Goal: Information Seeking & Learning: Learn about a topic

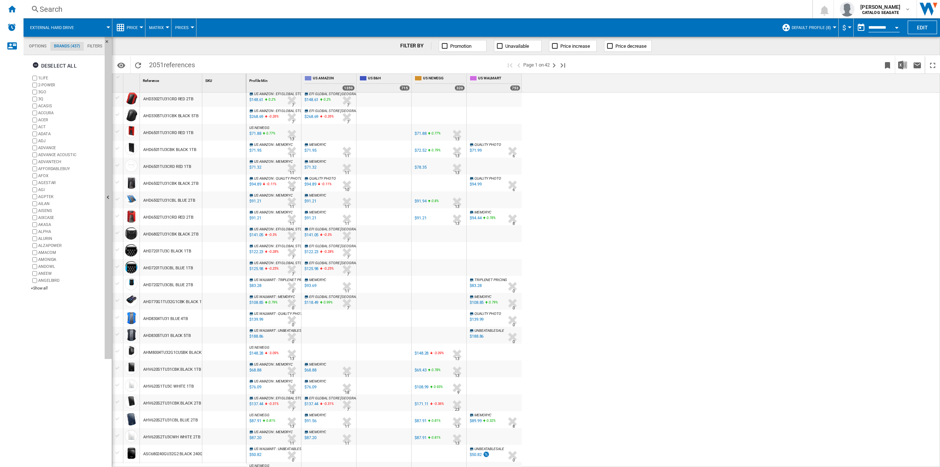
scroll to position [37, 0]
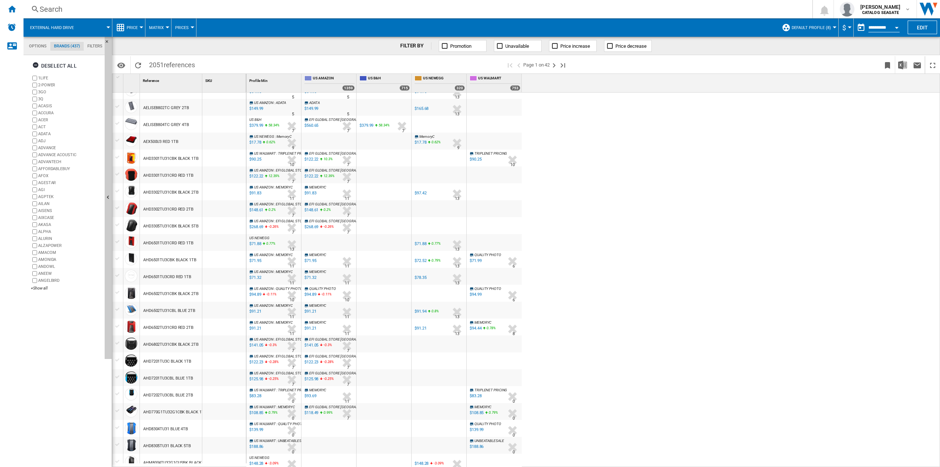
click at [186, 25] on button "Prices" at bounding box center [183, 27] width 17 height 18
click at [169, 27] on md-backdrop at bounding box center [470, 233] width 940 height 467
click at [173, 26] on md-menu "Prices" at bounding box center [184, 27] width 25 height 18
click at [202, 26] on span at bounding box center [488, 27] width 582 height 18
click at [187, 26] on span "Prices" at bounding box center [182, 27] width 14 height 5
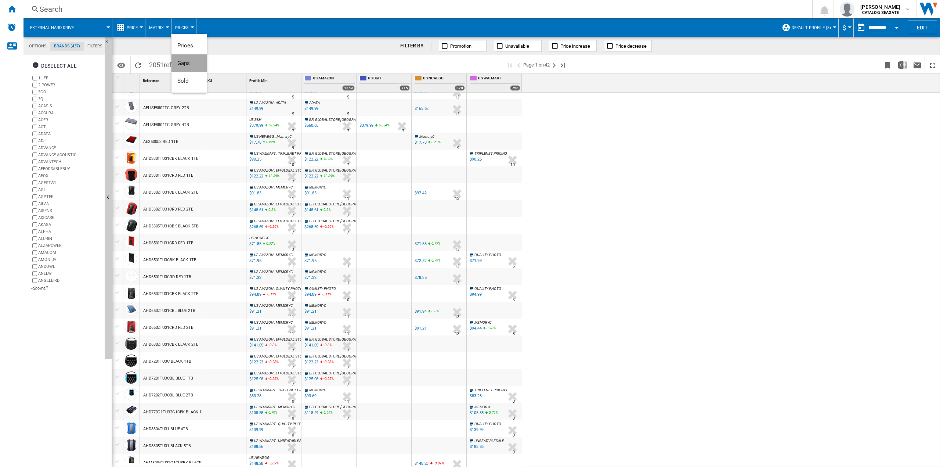
click at [186, 64] on span "Gaps" at bounding box center [183, 63] width 13 height 7
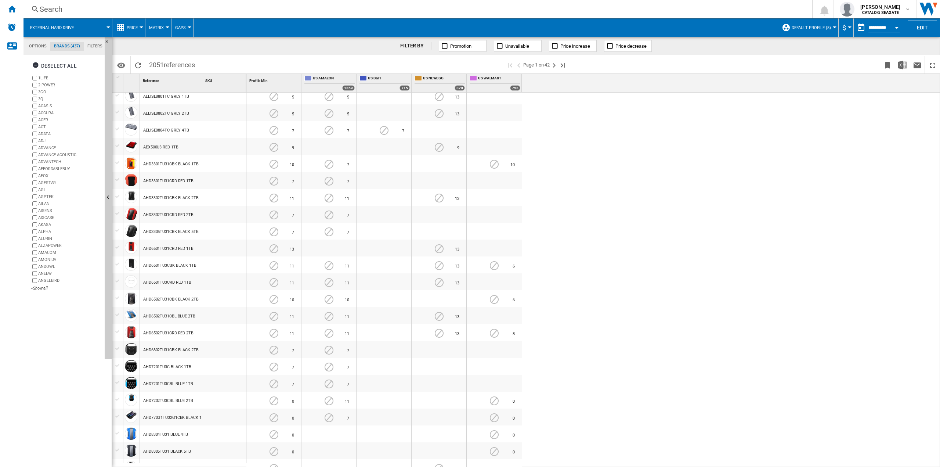
click at [275, 111] on div "US AMAZON : ADATA -1.0 % $149.99 % N/A 5 US AMAZON : ADATA" at bounding box center [274, 113] width 52 height 17
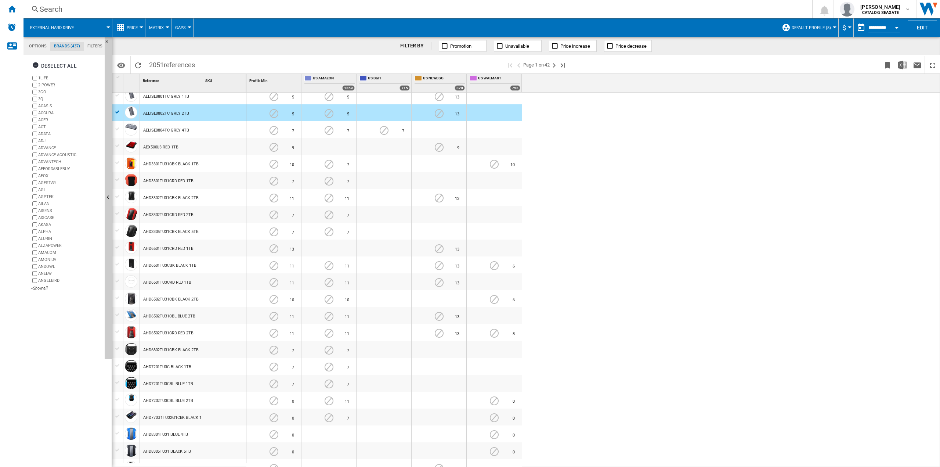
click at [327, 114] on div "ADATA -1.0 % $149.99 % N/A 5 ADATA" at bounding box center [329, 113] width 52 height 17
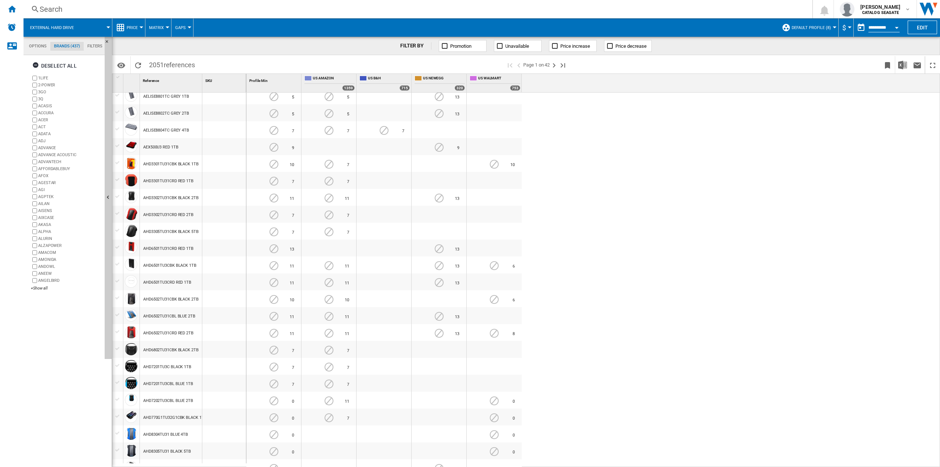
click at [175, 31] on button "Gaps" at bounding box center [182, 27] width 14 height 18
click at [184, 43] on span "Prices" at bounding box center [185, 45] width 16 height 7
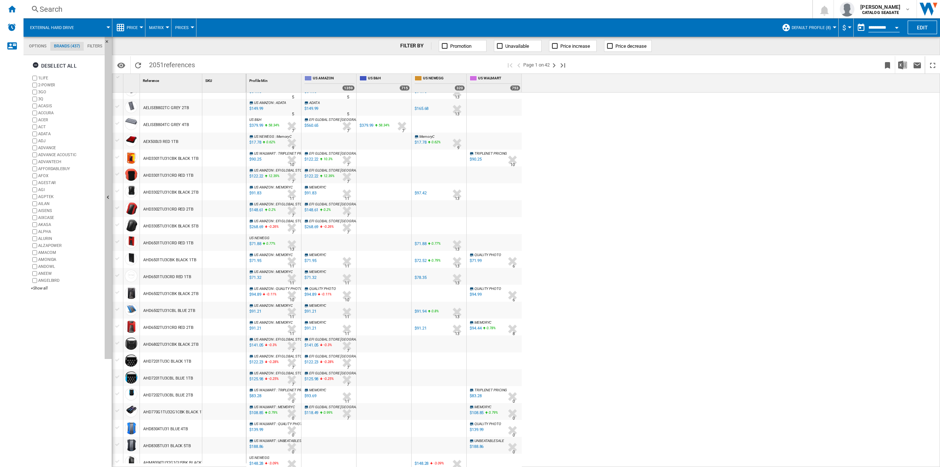
scroll to position [0, 0]
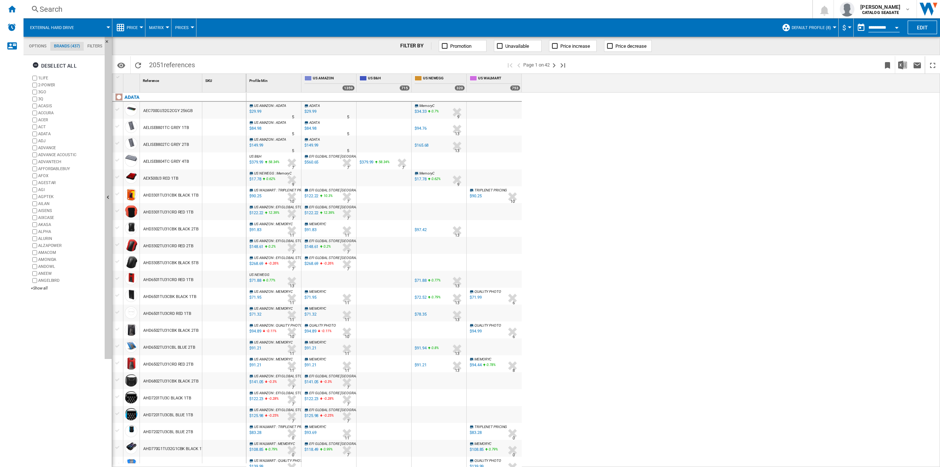
click at [157, 28] on span "Matrix" at bounding box center [156, 27] width 15 height 5
click at [231, 32] on md-backdrop at bounding box center [470, 233] width 940 height 467
click at [134, 26] on span "Price" at bounding box center [132, 27] width 11 height 5
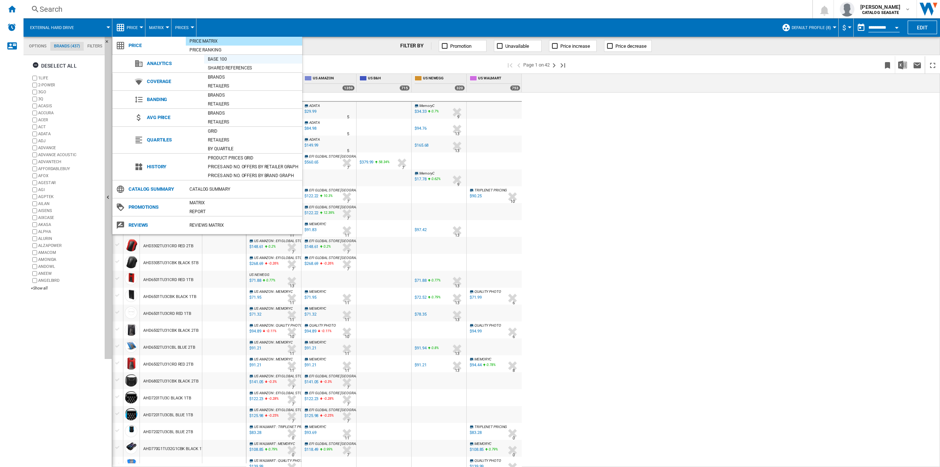
click at [212, 59] on div "Base 100" at bounding box center [253, 58] width 98 height 7
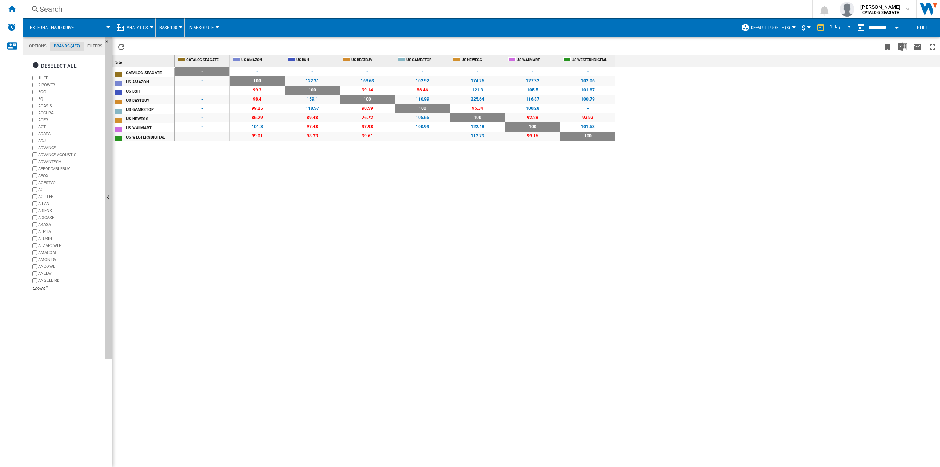
click at [140, 29] on span "Analytics" at bounding box center [137, 27] width 21 height 5
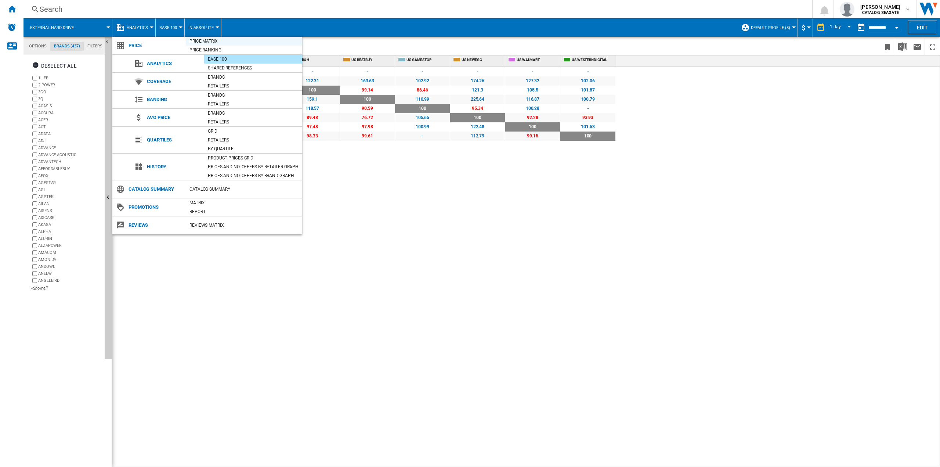
click at [213, 42] on div "Price Matrix" at bounding box center [244, 40] width 116 height 7
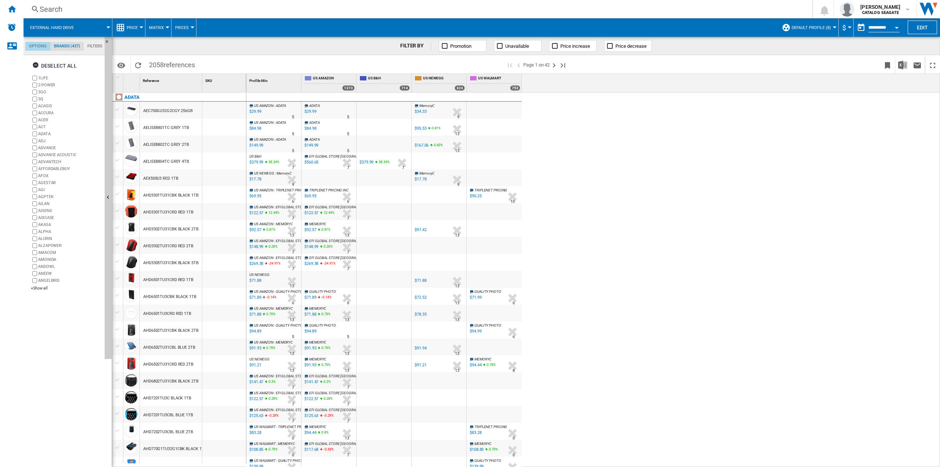
click at [37, 48] on md-tab-item "Options" at bounding box center [37, 46] width 25 height 9
click at [61, 47] on md-tab-item "Brands (437)" at bounding box center [66, 46] width 33 height 9
click at [158, 29] on span "Matrix" at bounding box center [156, 27] width 15 height 5
click at [122, 26] on md-backdrop at bounding box center [470, 233] width 940 height 467
click at [129, 29] on span "Price" at bounding box center [132, 27] width 11 height 5
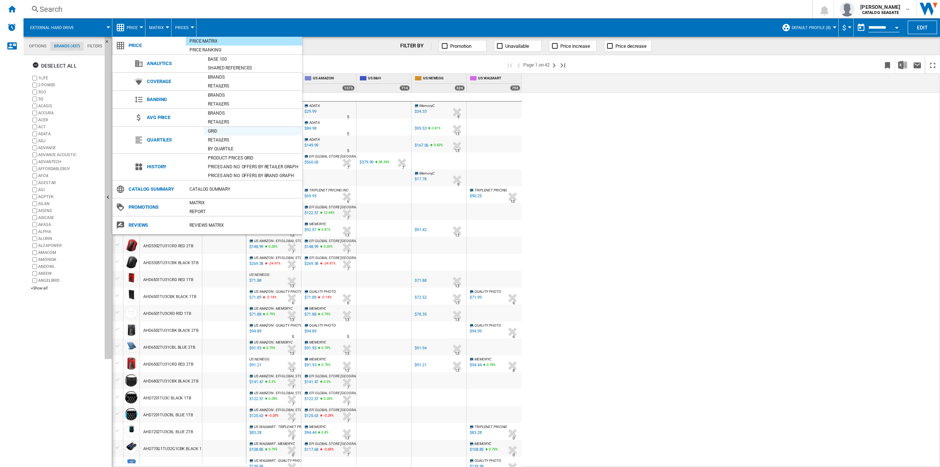
click at [214, 131] on div "Grid" at bounding box center [253, 130] width 98 height 7
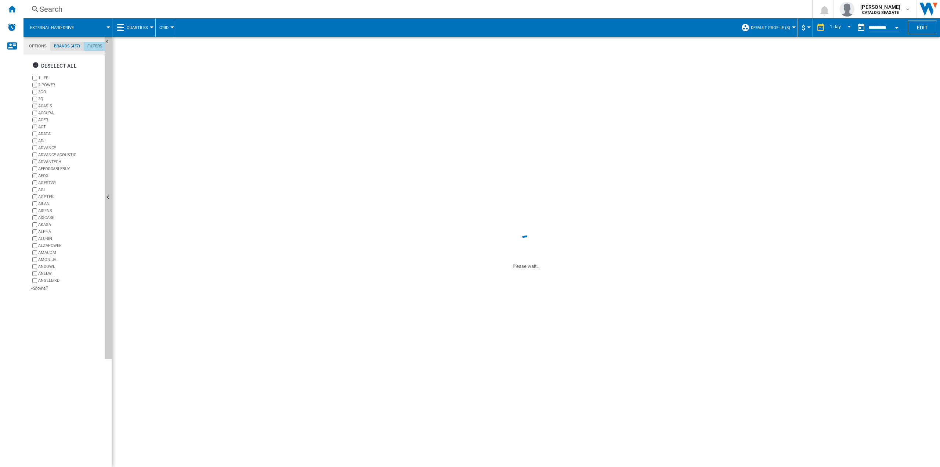
click at [91, 45] on md-tab-item "Filters" at bounding box center [95, 46] width 22 height 9
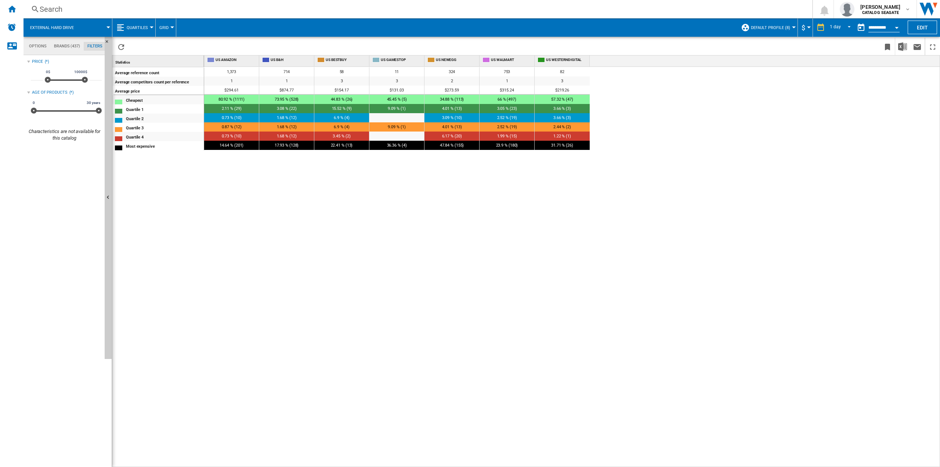
click at [131, 28] on span "Quartiles" at bounding box center [137, 27] width 21 height 5
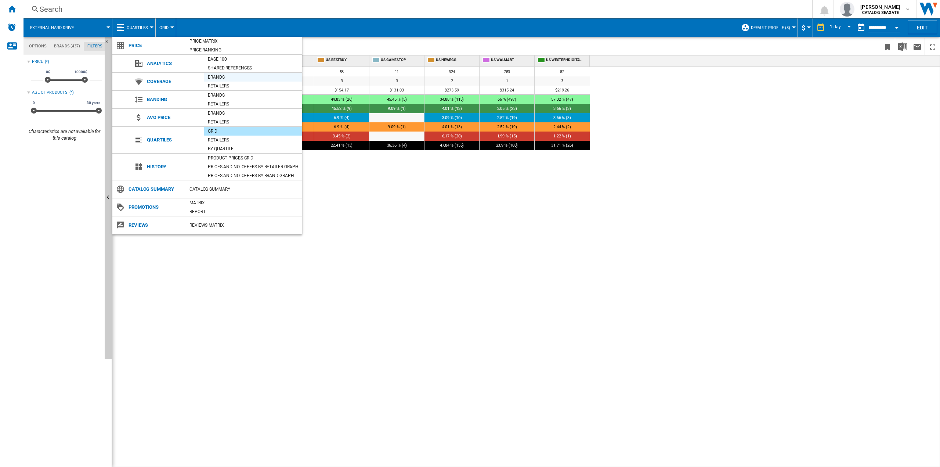
click at [229, 76] on div "Brands" at bounding box center [253, 76] width 98 height 7
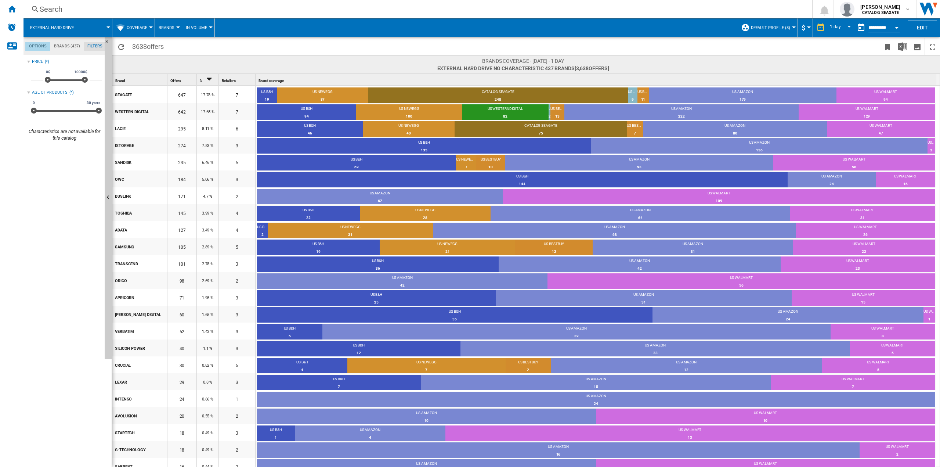
click at [44, 47] on md-tab-item "Options" at bounding box center [37, 46] width 25 height 9
click at [145, 25] on span "Coverage" at bounding box center [137, 27] width 21 height 5
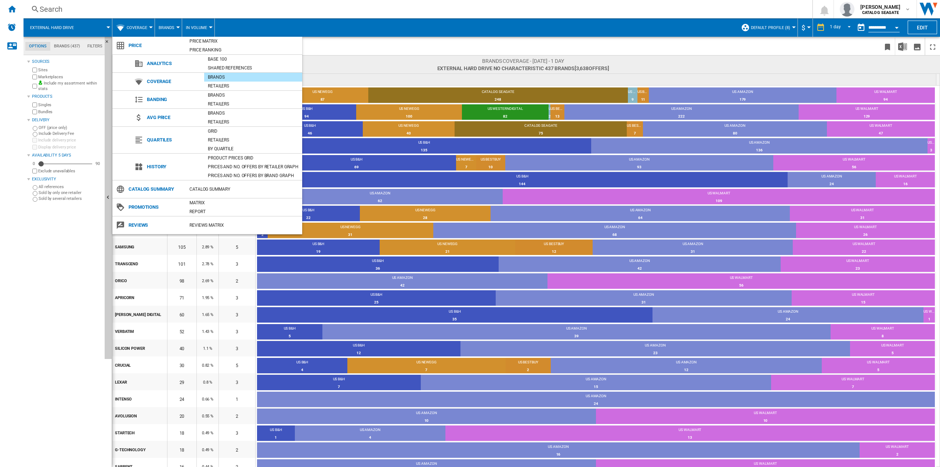
drag, startPoint x: 292, startPoint y: 15, endPoint x: 277, endPoint y: 15, distance: 15.8
click at [285, 15] on md-backdrop at bounding box center [470, 233] width 940 height 467
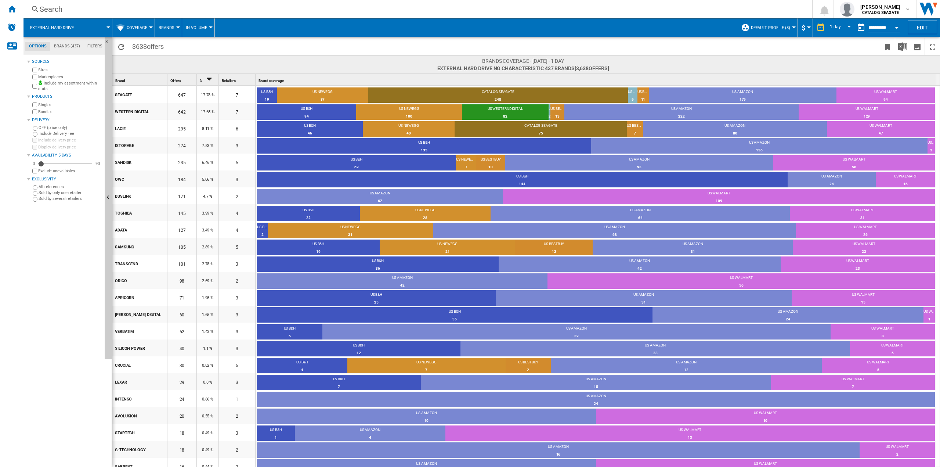
click at [196, 23] on button "In volume" at bounding box center [198, 27] width 25 height 18
click at [268, 35] on md-backdrop at bounding box center [470, 233] width 940 height 467
click at [81, 24] on button "External hard drive" at bounding box center [55, 27] width 51 height 18
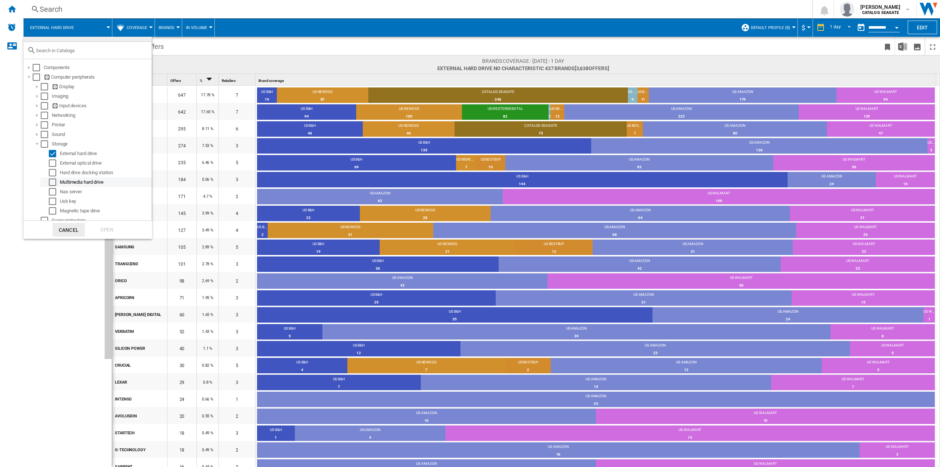
scroll to position [16, 0]
click at [65, 232] on button "Cancel" at bounding box center [69, 230] width 32 height 14
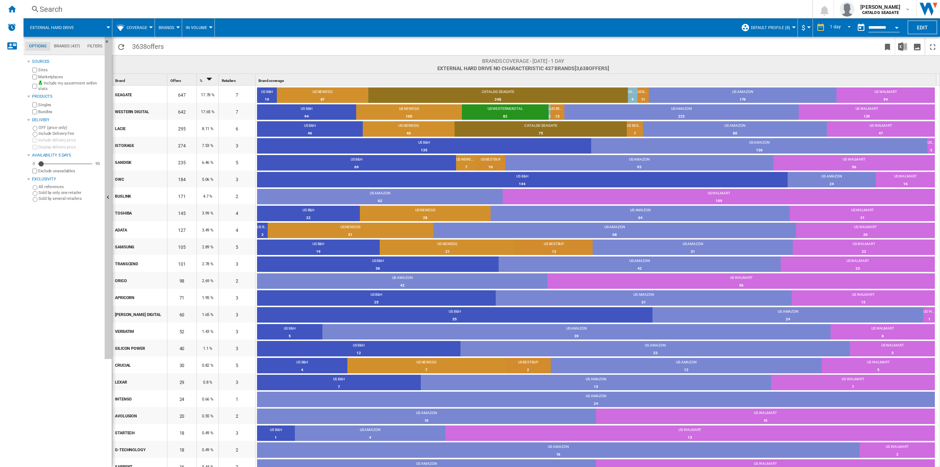
click at [167, 22] on button "Brands" at bounding box center [168, 27] width 19 height 18
click at [136, 25] on md-backdrop at bounding box center [470, 233] width 940 height 467
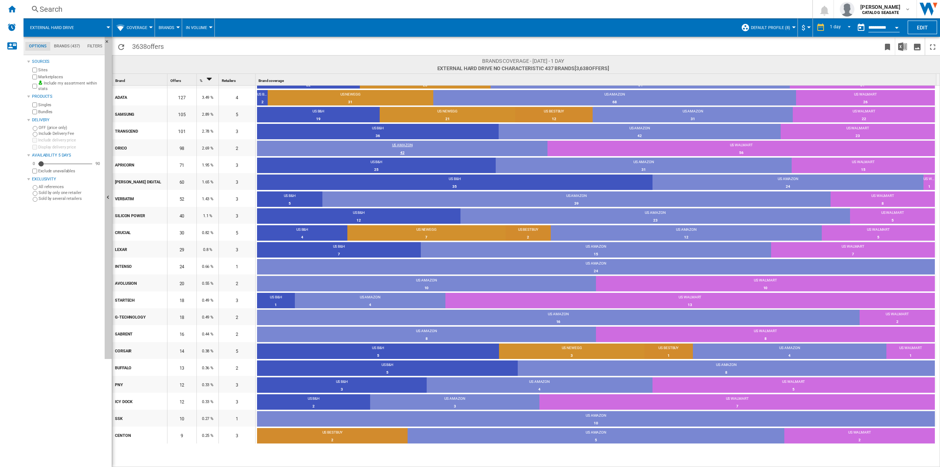
scroll to position [0, 0]
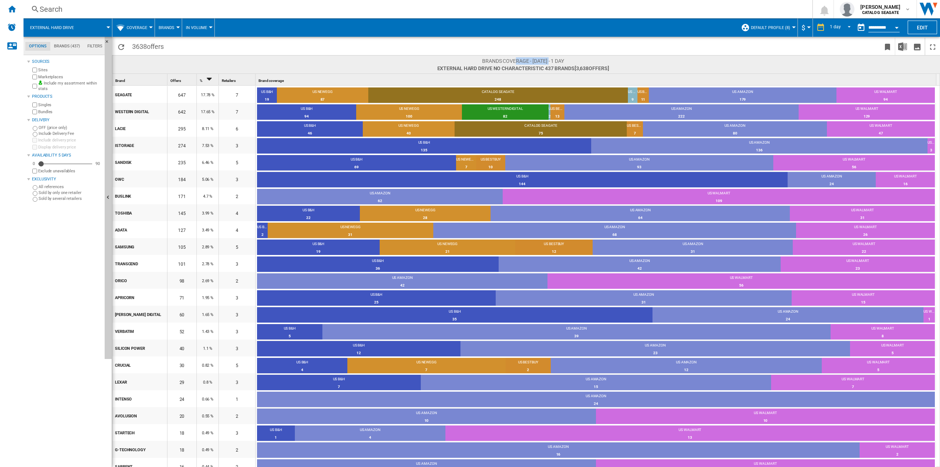
drag, startPoint x: 500, startPoint y: 62, endPoint x: 575, endPoint y: 60, distance: 75.3
click at [550, 61] on span "Brands coverage - [DATE] - 1 day" at bounding box center [524, 60] width 172 height 7
drag, startPoint x: 575, startPoint y: 60, endPoint x: 576, endPoint y: 65, distance: 5.7
click at [575, 61] on span "Brands coverage - [DATE] - 1 day" at bounding box center [524, 60] width 172 height 7
click at [146, 25] on span "Coverage" at bounding box center [137, 27] width 21 height 5
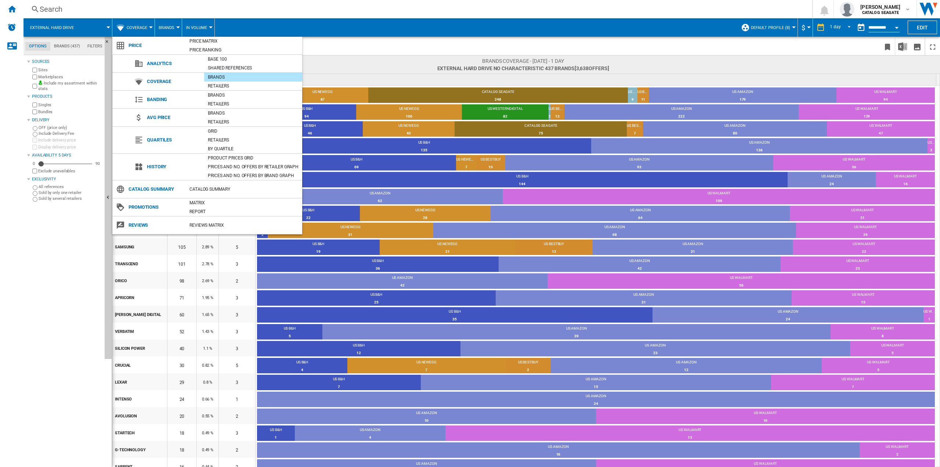
click at [146, 25] on md-backdrop at bounding box center [470, 233] width 940 height 467
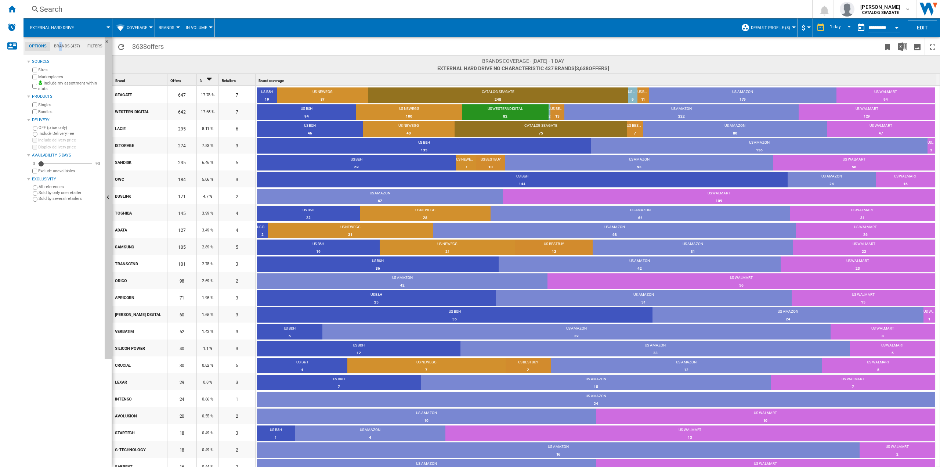
click at [60, 43] on md-tab-item "Brands (437)" at bounding box center [66, 46] width 33 height 9
click at [97, 47] on md-tab-item "Filters" at bounding box center [95, 46] width 22 height 9
click at [36, 44] on md-tab-item "Options" at bounding box center [37, 46] width 25 height 9
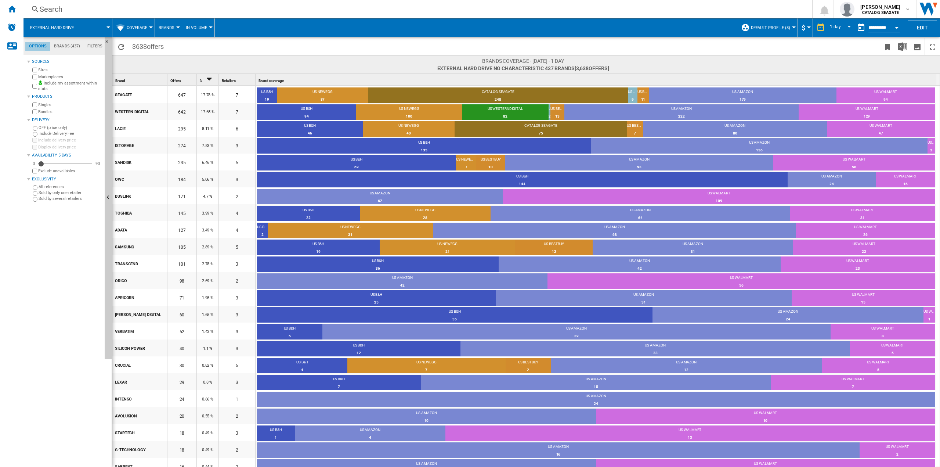
scroll to position [9, 0]
click at [98, 35] on span at bounding box center [96, 27] width 24 height 18
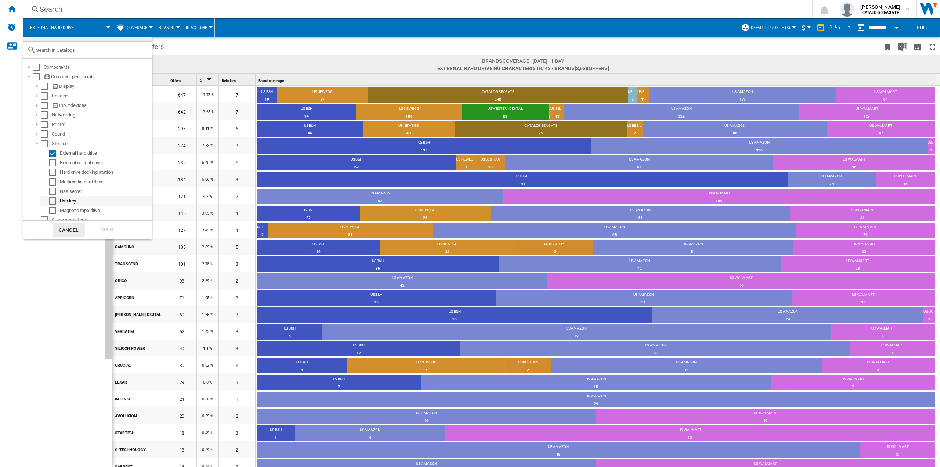
scroll to position [16, 0]
click at [72, 286] on md-backdrop at bounding box center [470, 233] width 940 height 467
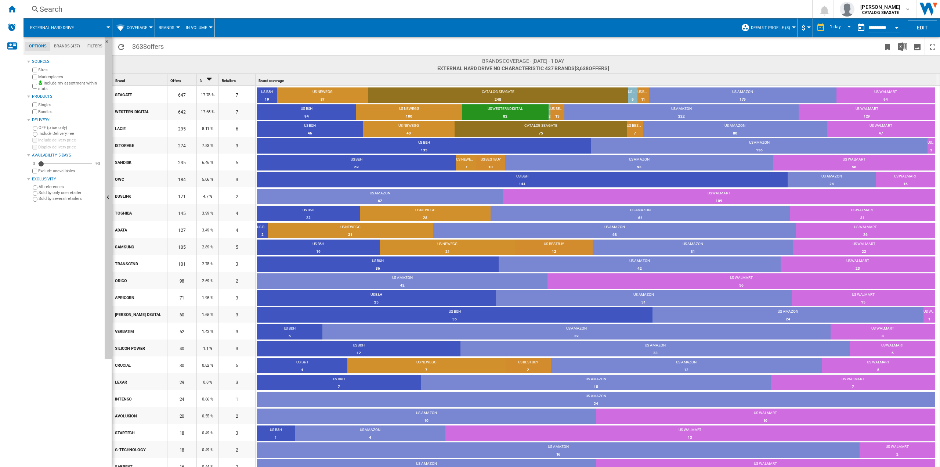
click at [134, 22] on button "Coverage" at bounding box center [139, 27] width 24 height 18
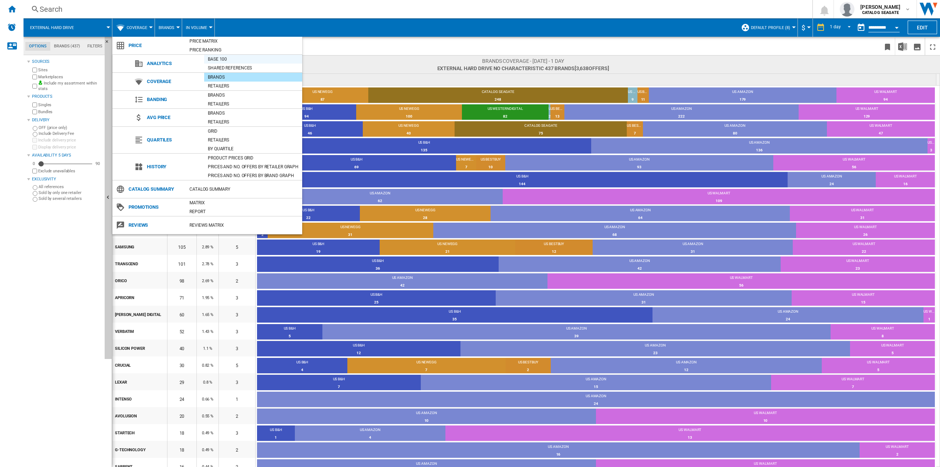
click at [232, 61] on div "Base 100" at bounding box center [253, 58] width 98 height 7
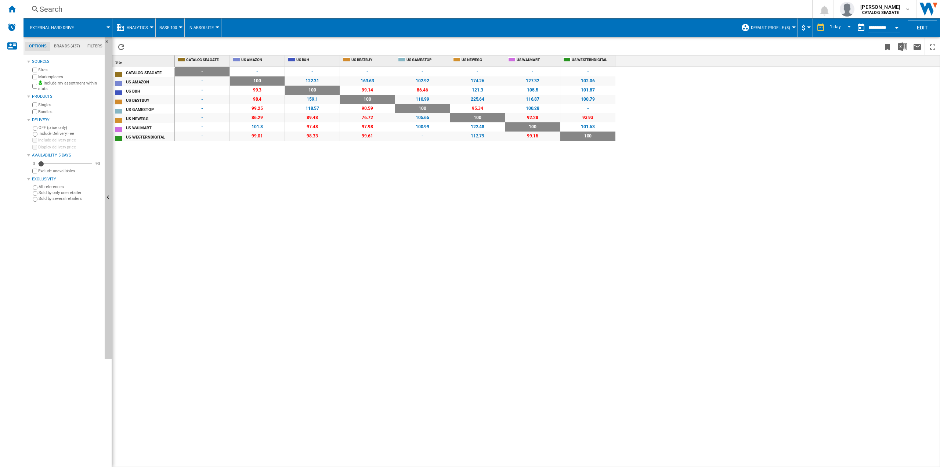
click at [165, 26] on button "Base 100" at bounding box center [169, 27] width 21 height 18
click at [146, 34] on md-backdrop at bounding box center [470, 233] width 940 height 467
click at [147, 25] on span "Analytics" at bounding box center [137, 27] width 21 height 5
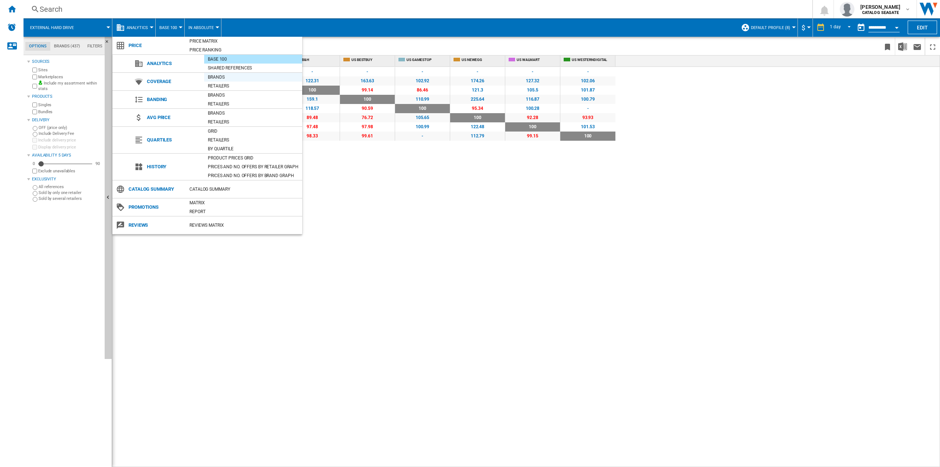
click at [221, 78] on div "Brands" at bounding box center [253, 76] width 98 height 7
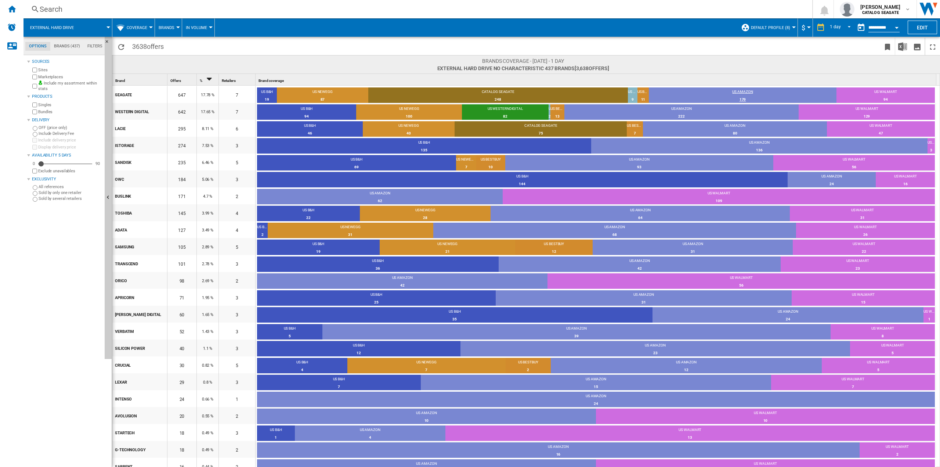
click at [769, 97] on div "179" at bounding box center [743, 99] width 188 height 7
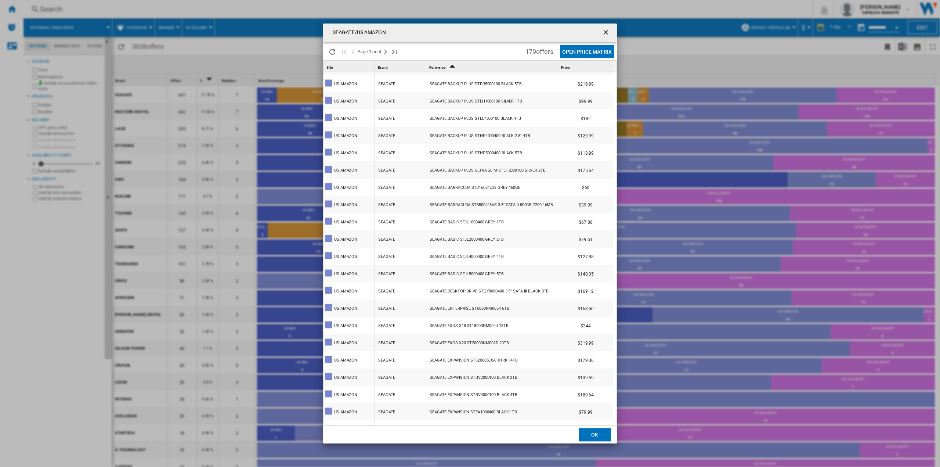
scroll to position [21, 0]
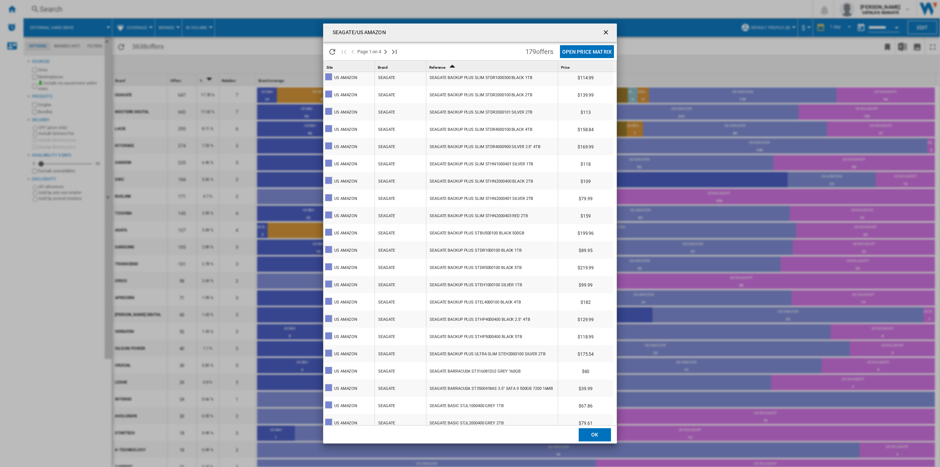
click at [605, 30] on ng-md-icon "getI18NText('BUTTONS.CLOSE_DIALOG')" at bounding box center [606, 33] width 9 height 9
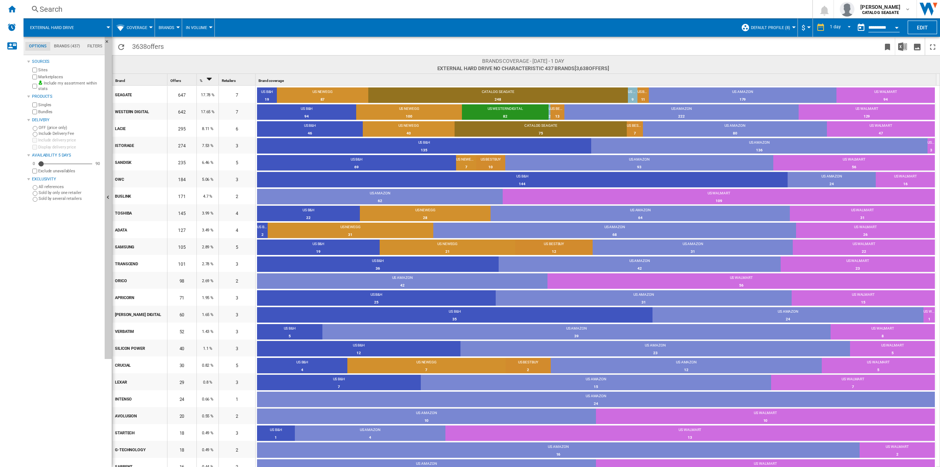
click at [174, 24] on button "Brands" at bounding box center [168, 27] width 19 height 18
click at [172, 66] on span "Retailers" at bounding box center [172, 63] width 22 height 7
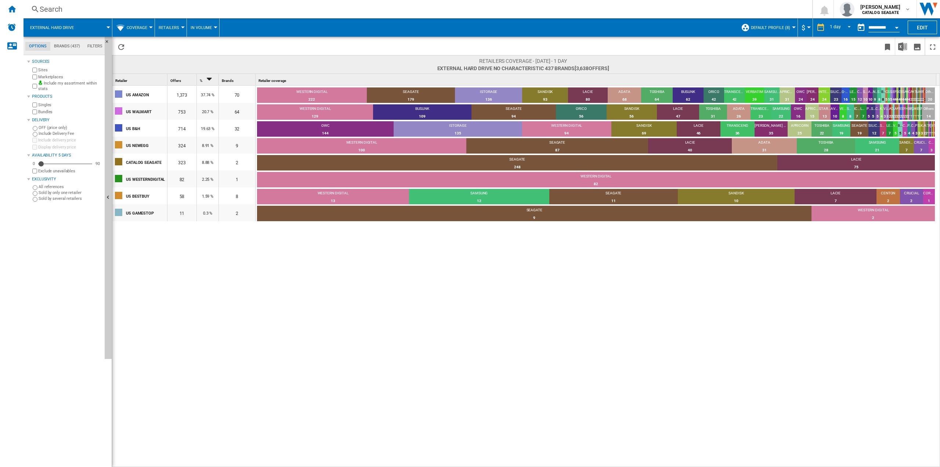
click at [173, 26] on span "Retailers" at bounding box center [169, 27] width 21 height 5
click at [177, 46] on span "Brands" at bounding box center [169, 45] width 17 height 7
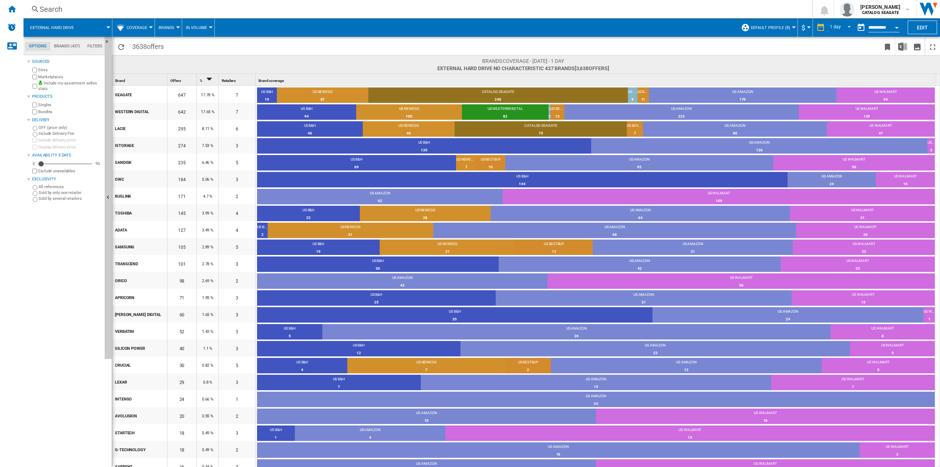
click at [193, 24] on button "In volume" at bounding box center [198, 27] width 25 height 18
click at [194, 25] on md-backdrop at bounding box center [470, 233] width 940 height 467
click at [115, 26] on md-menu "Coverage Price Price Matrix Price Ranking Analytics Base 100 Shared references …" at bounding box center [133, 27] width 43 height 18
click at [145, 25] on span "Coverage" at bounding box center [137, 27] width 21 height 5
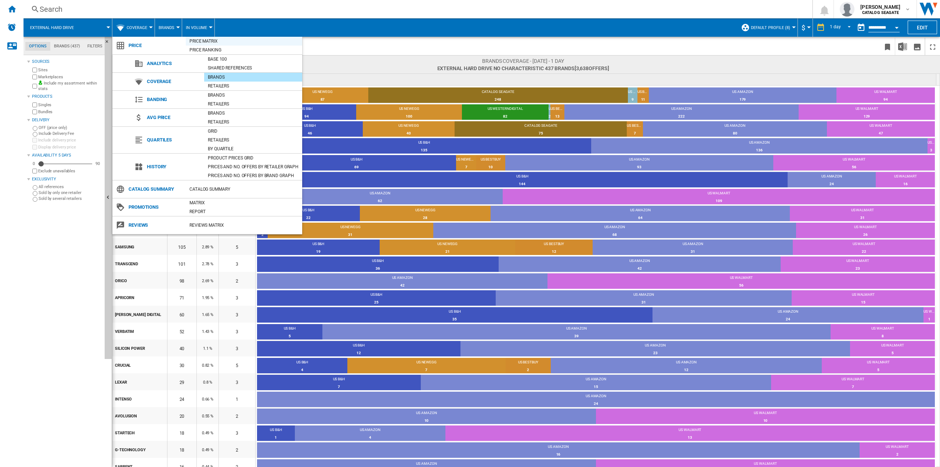
click at [217, 42] on div "Price Matrix" at bounding box center [244, 40] width 116 height 7
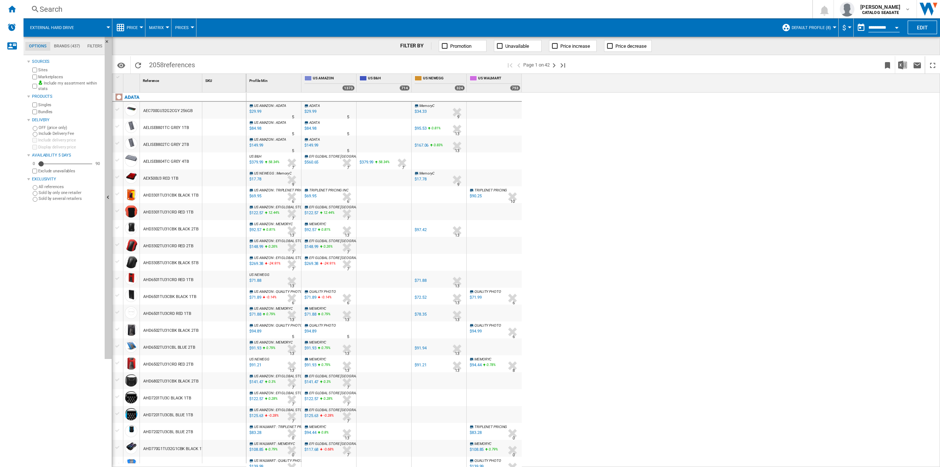
click at [72, 45] on md-tab-item "Brands (437)" at bounding box center [66, 46] width 33 height 9
click at [42, 289] on div "+Show all" at bounding box center [66, 288] width 71 height 6
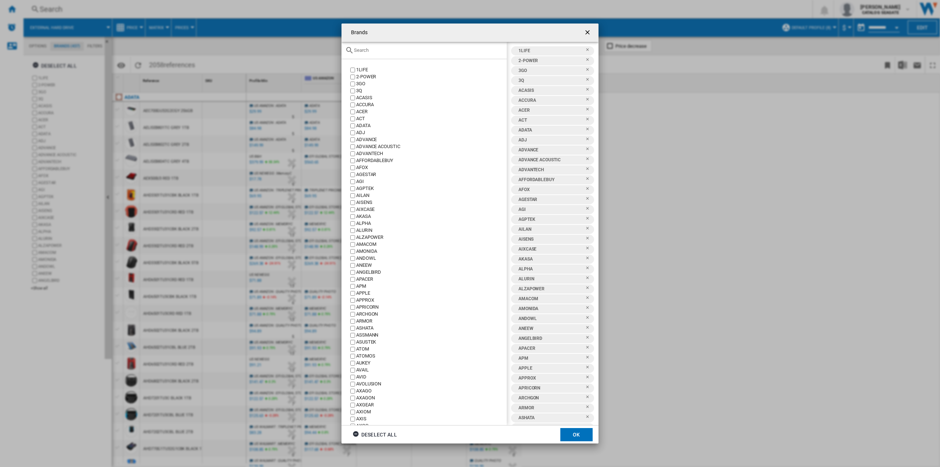
click at [587, 32] on ng-md-icon "getI18NText('BUTTONS.CLOSE_DIALOG')" at bounding box center [588, 33] width 9 height 9
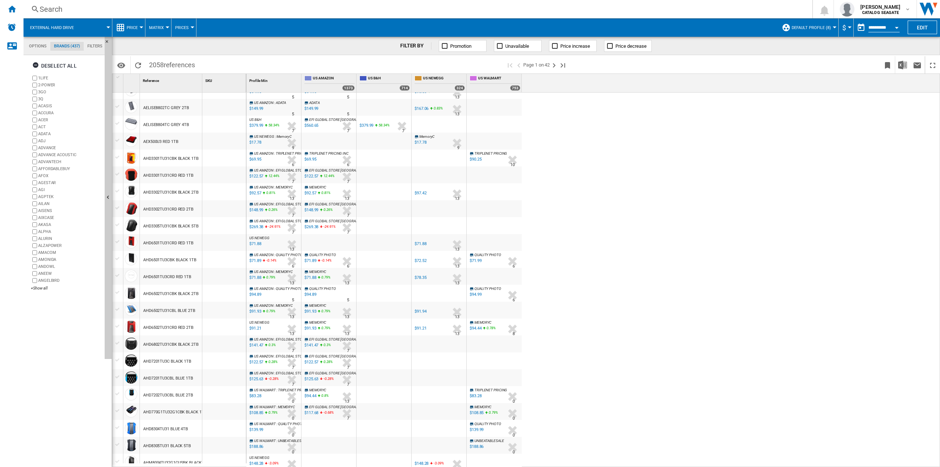
scroll to position [0, 0]
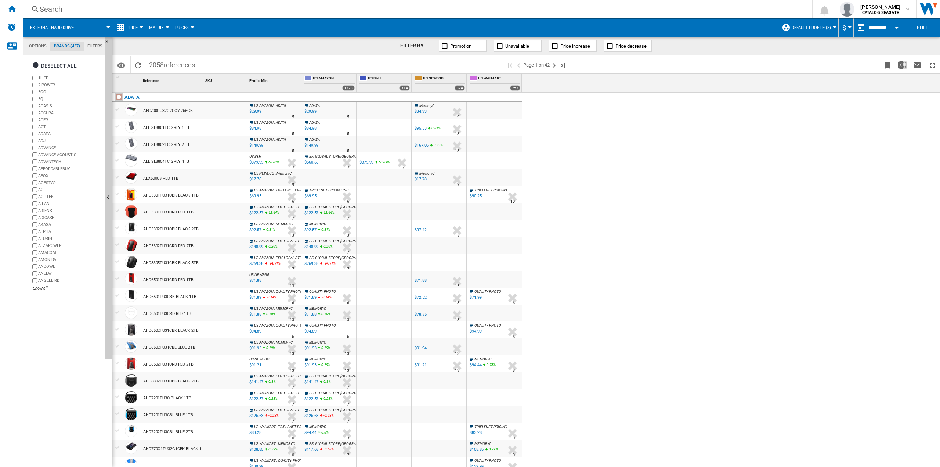
click at [60, 29] on span "External hard drive" at bounding box center [52, 27] width 44 height 5
